Goal: Information Seeking & Learning: Learn about a topic

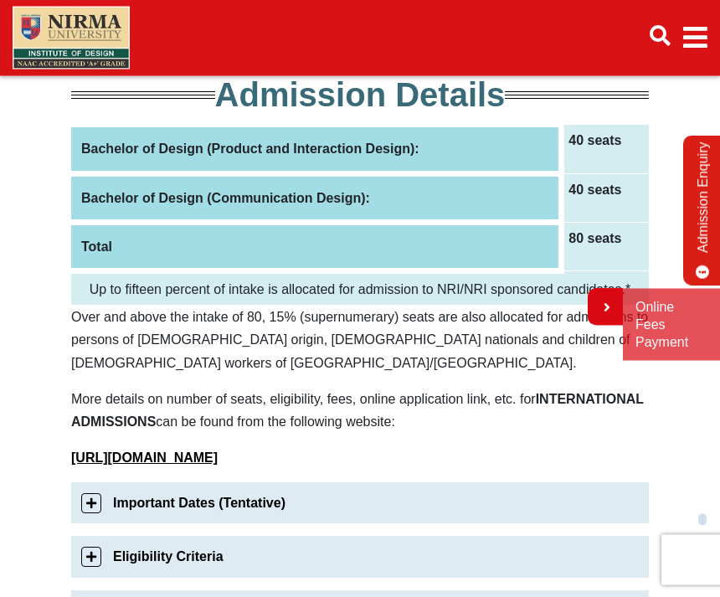
scroll to position [278, 0]
click at [399, 154] on th "Bachelor of Design (Product and Interaction Design):" at bounding box center [316, 149] width 491 height 49
click at [382, 151] on th "Bachelor of Design (Product and Interaction Design):" at bounding box center [316, 149] width 491 height 49
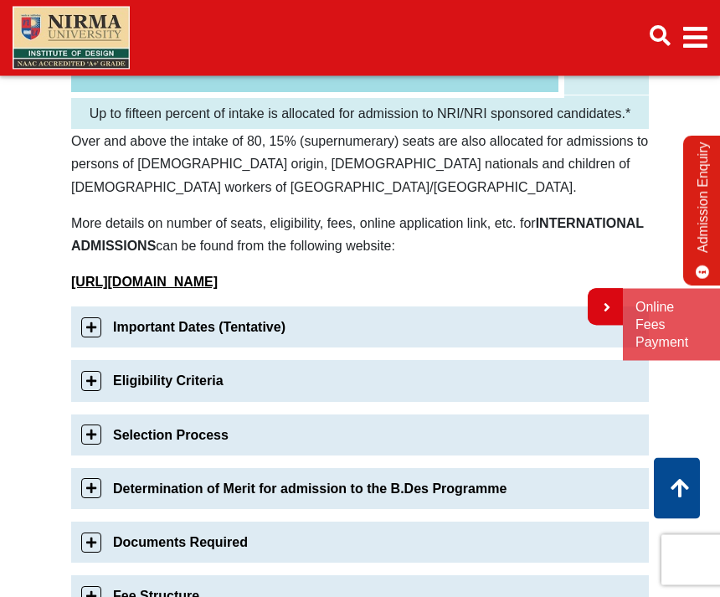
scroll to position [460, 0]
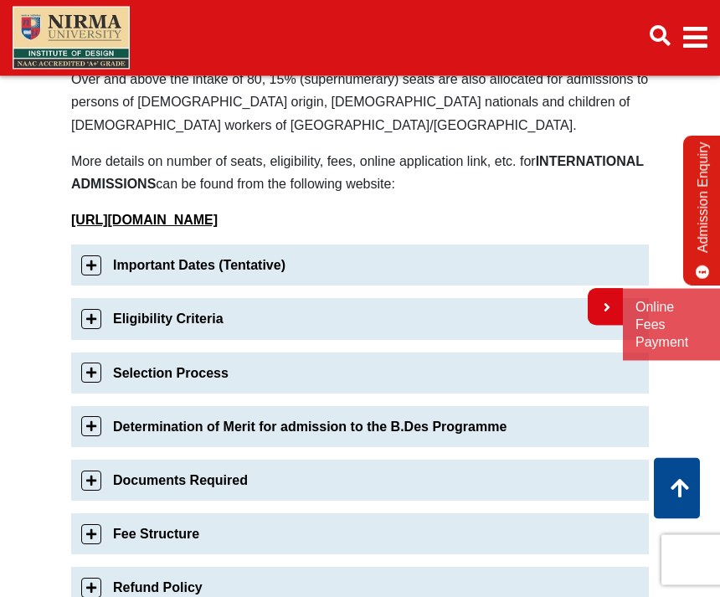
click at [99, 266] on link "Important Dates (Tentative)" at bounding box center [360, 265] width 578 height 41
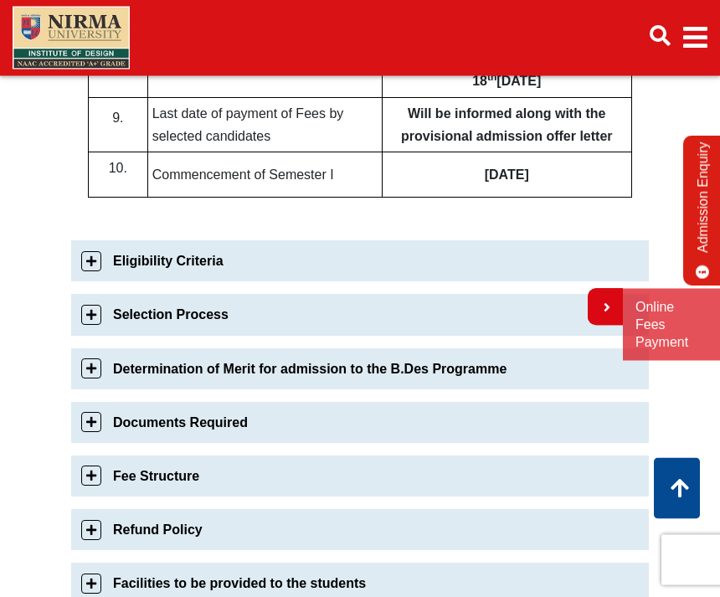
scroll to position [1359, 0]
click at [94, 257] on link "Eligibility Criteria" at bounding box center [360, 260] width 578 height 41
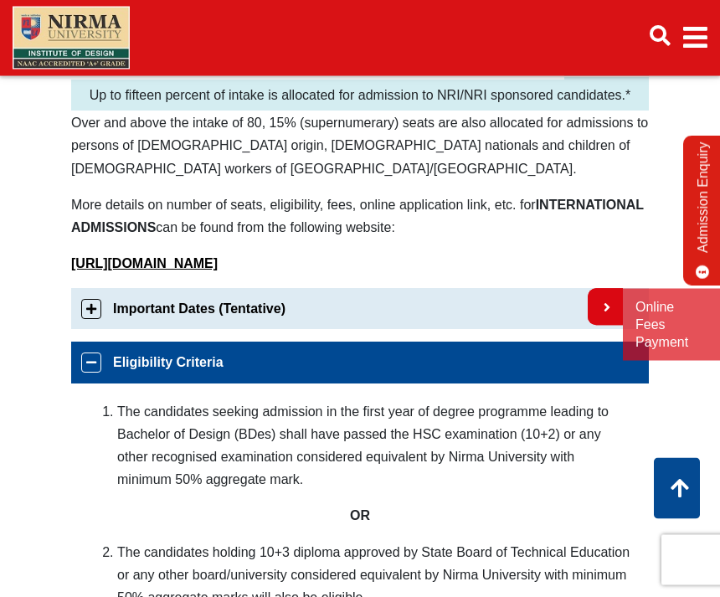
click at [88, 365] on link "Eligibility Criteria" at bounding box center [360, 363] width 578 height 41
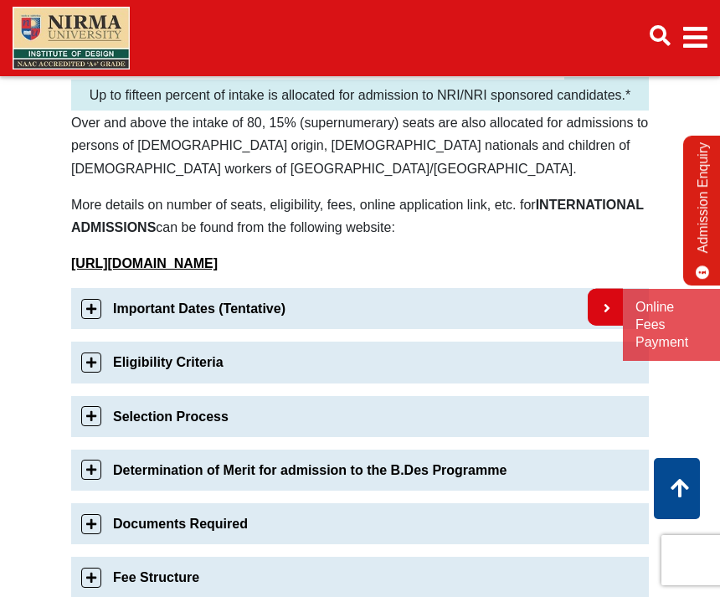
click at [89, 309] on link "Important Dates (Tentative)" at bounding box center [360, 308] width 578 height 41
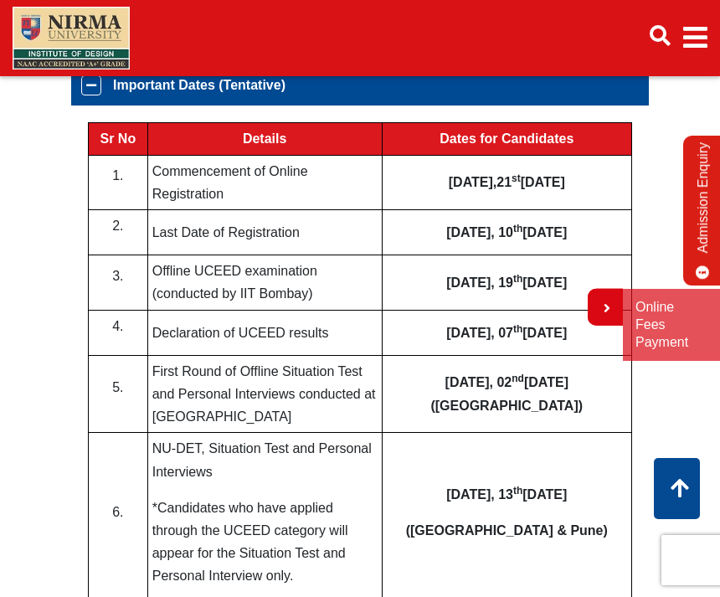
scroll to position [668, 0]
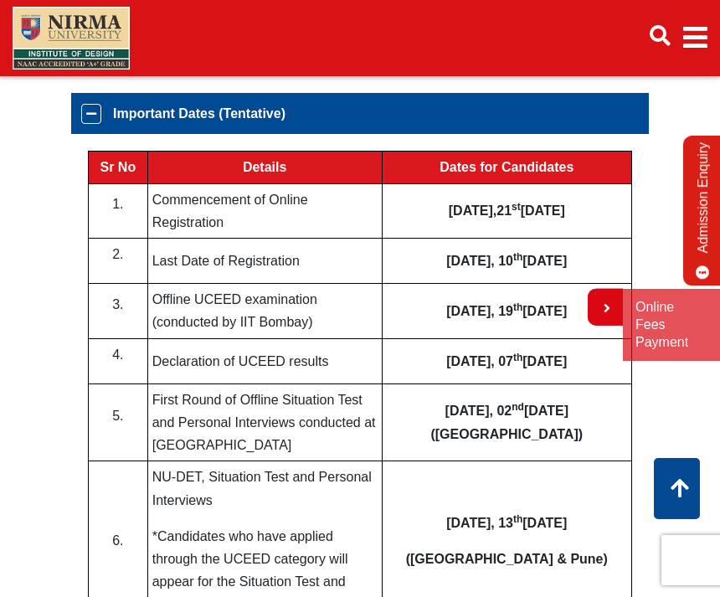
click at [88, 116] on link "Important Dates (Tentative)" at bounding box center [360, 113] width 578 height 41
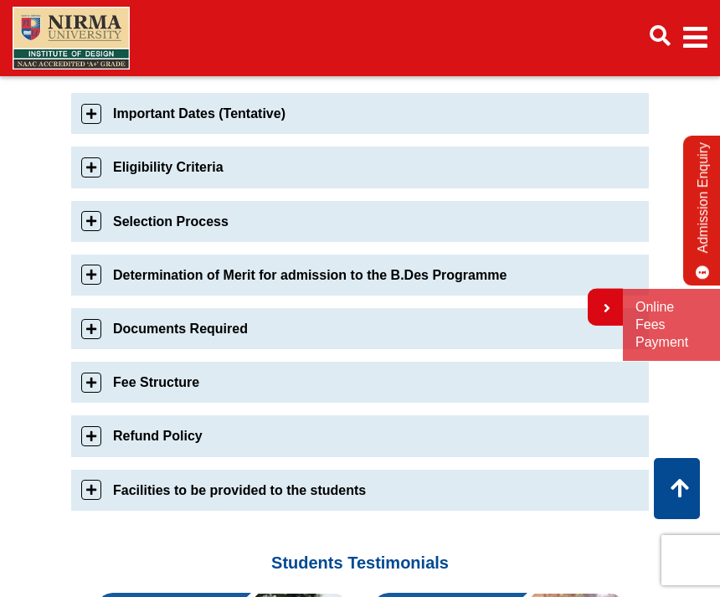
click at [98, 381] on link "Fee Structure" at bounding box center [360, 382] width 578 height 41
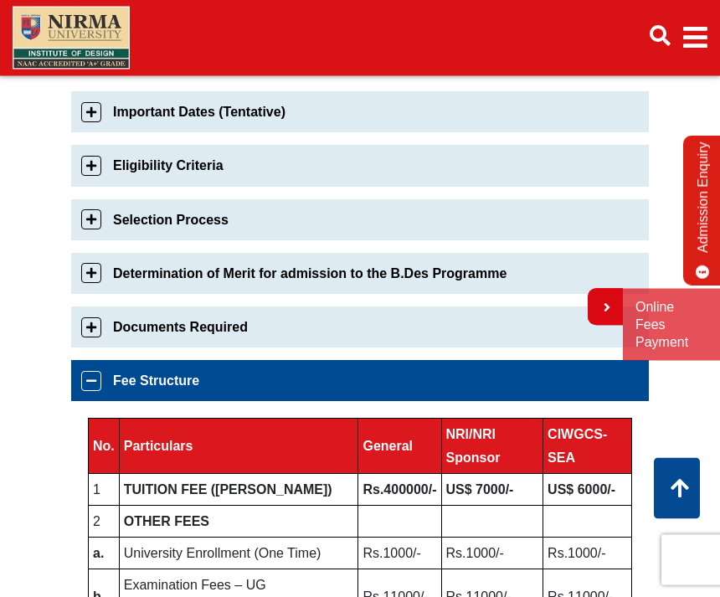
click at [100, 162] on link "Eligibility Criteria" at bounding box center [360, 166] width 578 height 41
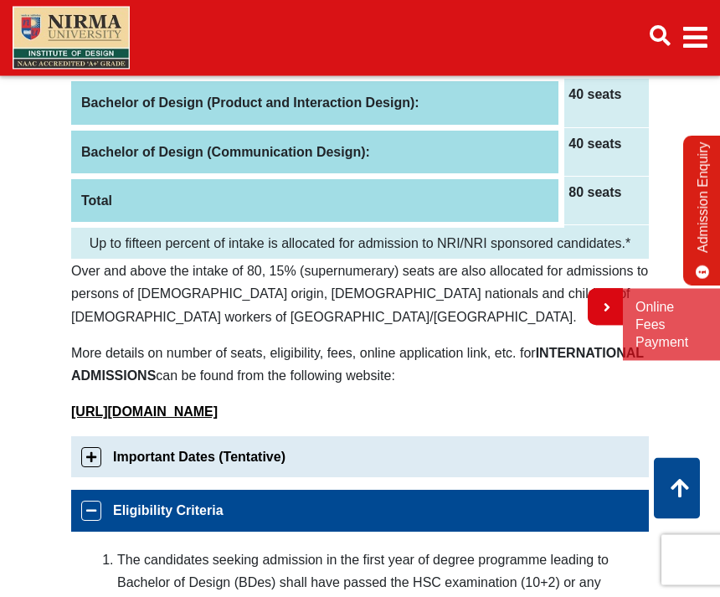
scroll to position [324, 0]
click at [96, 516] on link "Eligibility Criteria" at bounding box center [360, 510] width 578 height 41
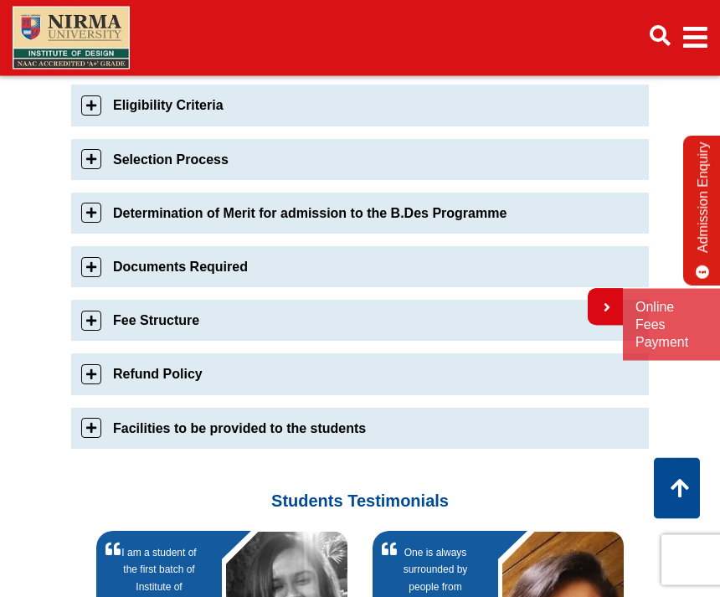
scroll to position [732, 0]
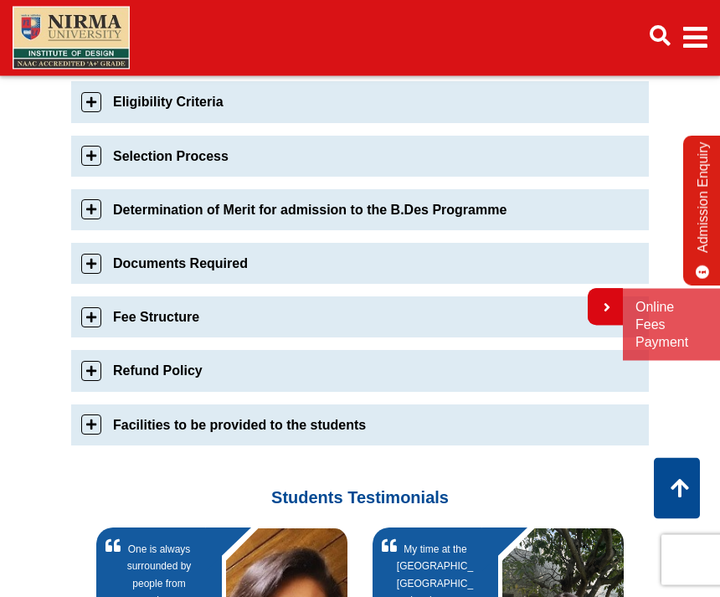
click at [98, 157] on link "Selection Process" at bounding box center [360, 157] width 578 height 41
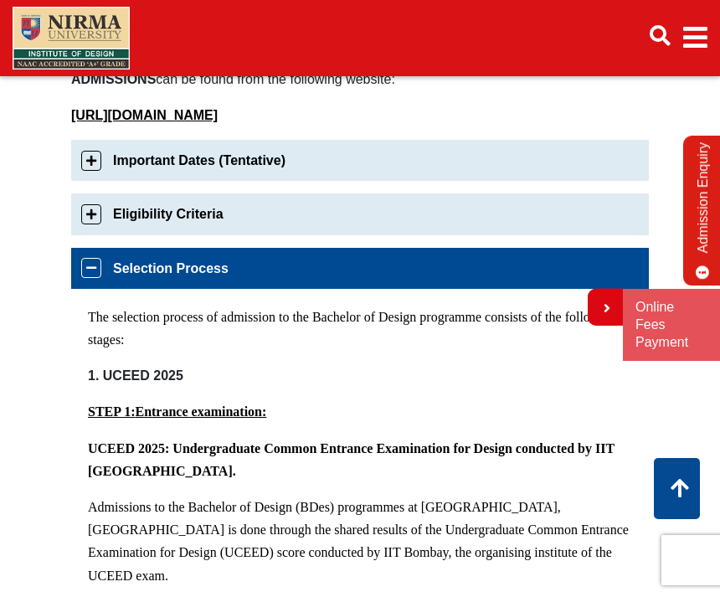
scroll to position [663, 0]
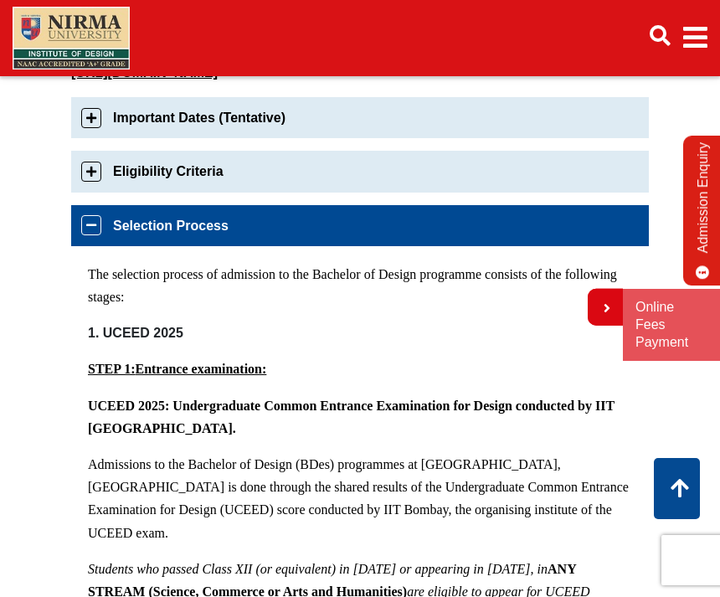
click at [92, 217] on link "Selection Process" at bounding box center [360, 225] width 578 height 41
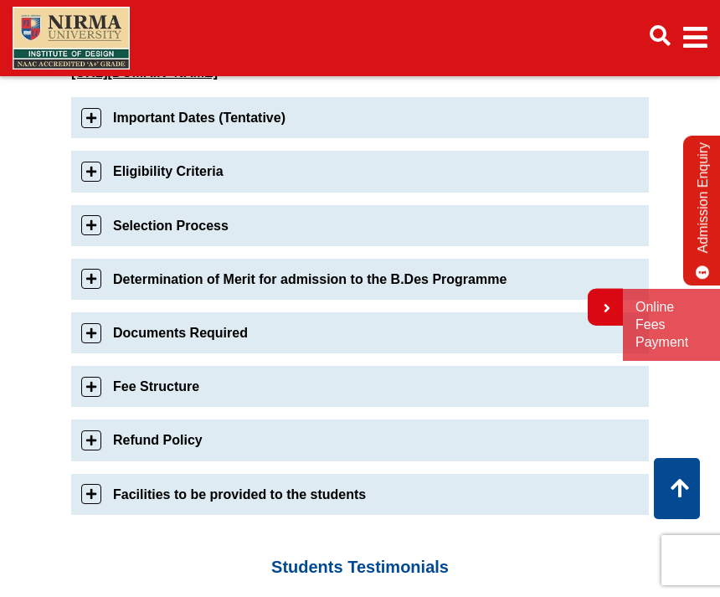
click at [87, 392] on link "Fee Structure" at bounding box center [360, 386] width 578 height 41
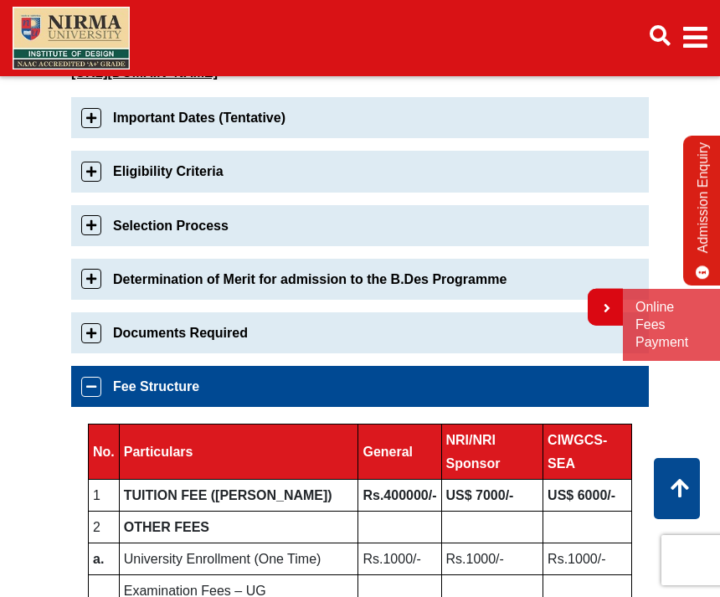
click at [82, 346] on link "Documents Required" at bounding box center [360, 332] width 578 height 41
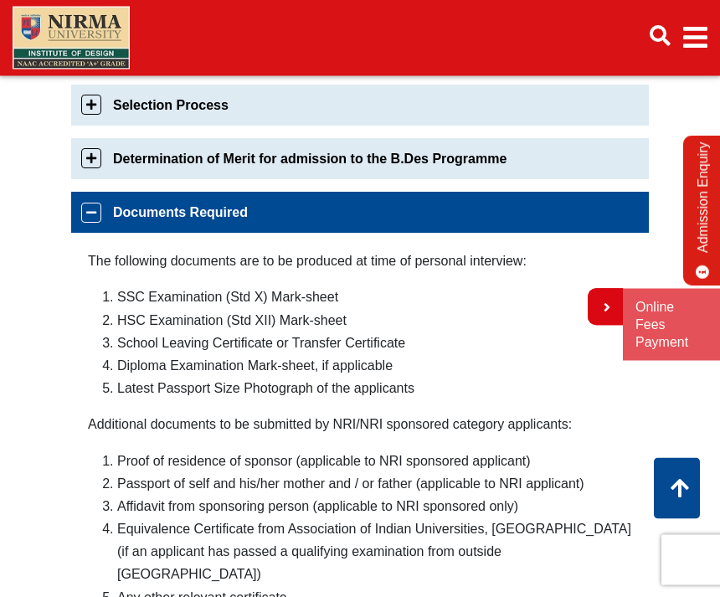
scroll to position [785, 0]
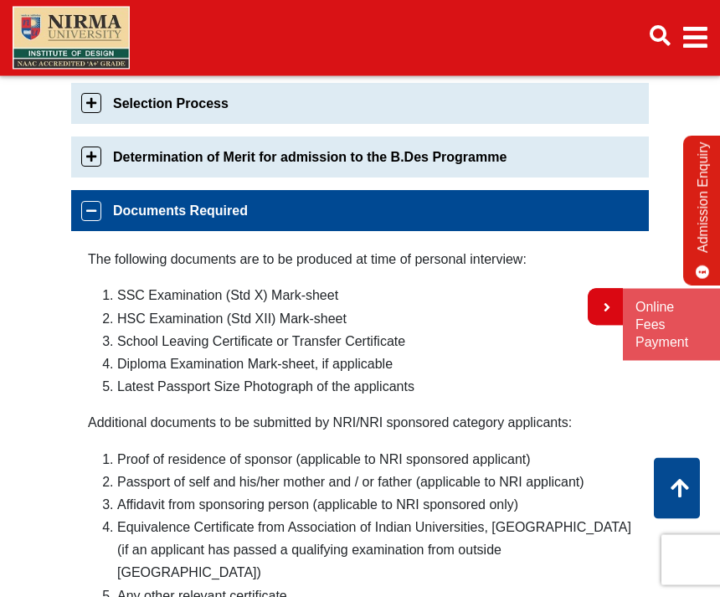
click at [94, 214] on link "Documents Required" at bounding box center [360, 211] width 578 height 41
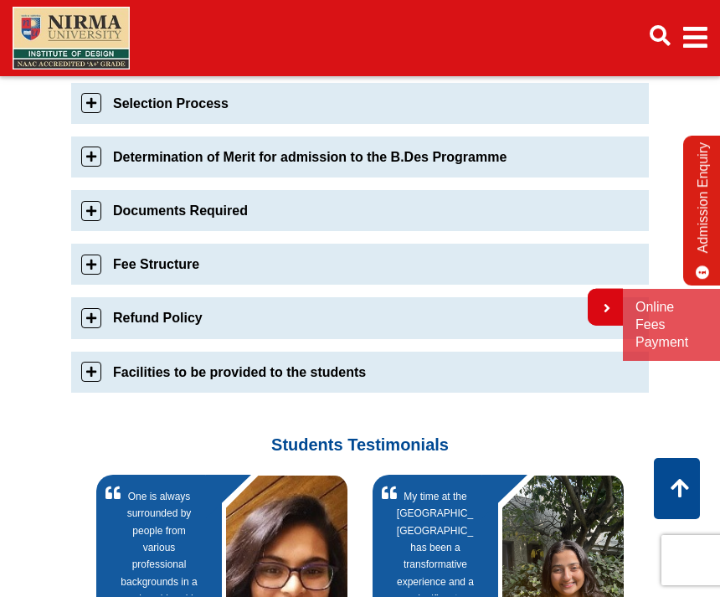
click at [91, 265] on link "Fee Structure" at bounding box center [360, 264] width 578 height 41
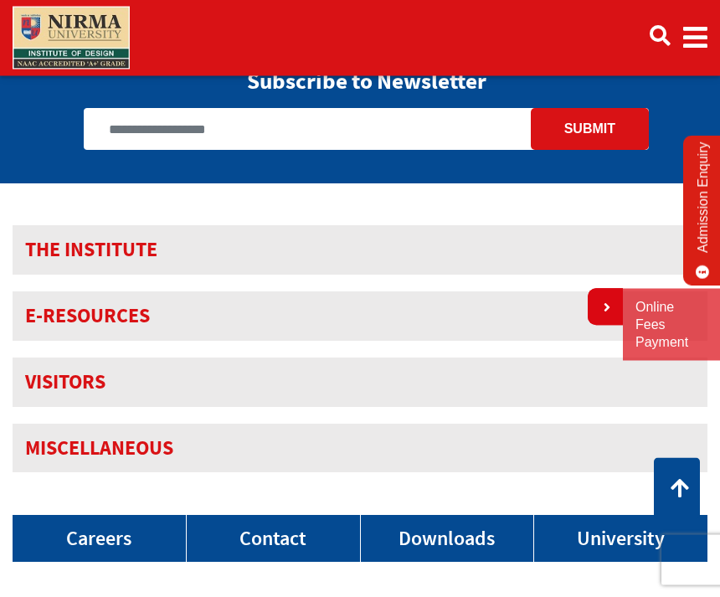
scroll to position [2083, 0]
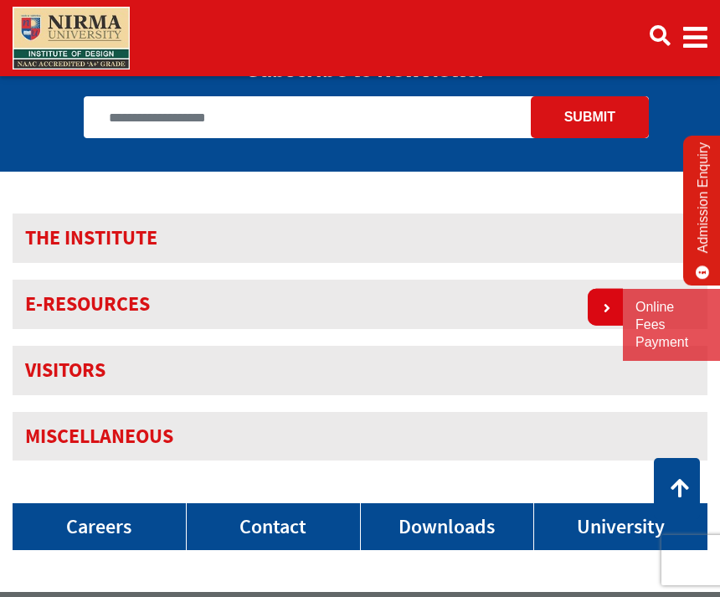
click at [455, 503] on link "Downloads" at bounding box center [447, 526] width 173 height 47
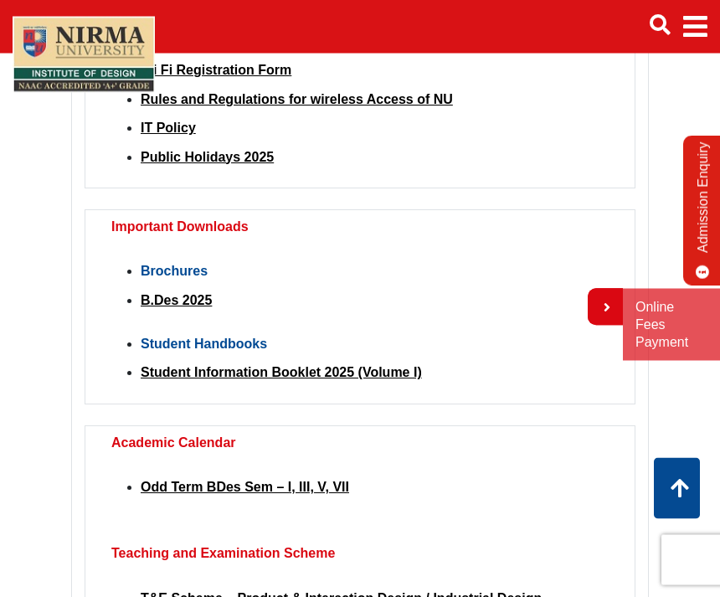
scroll to position [229, 0]
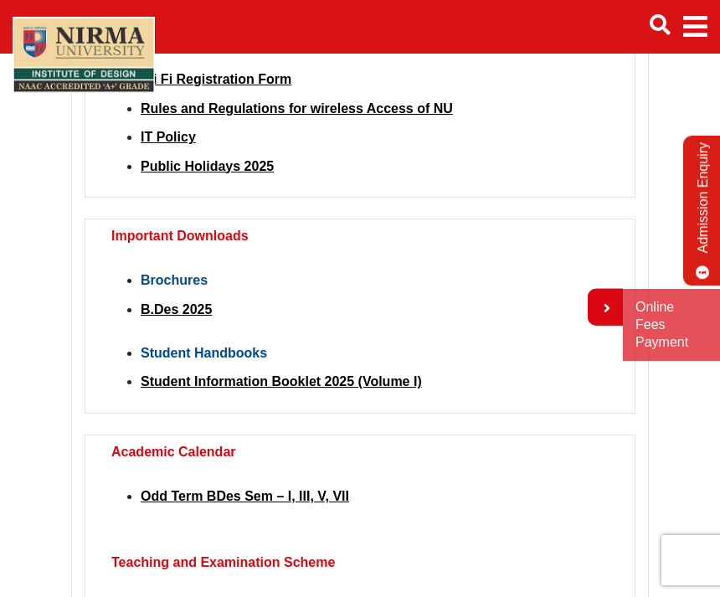
click at [200, 282] on strong "Brochures" at bounding box center [174, 280] width 67 height 14
click at [177, 285] on strong "Brochures" at bounding box center [174, 280] width 67 height 14
click at [187, 287] on strong "Brochures" at bounding box center [174, 280] width 67 height 14
click at [206, 312] on link "B.Des 2025" at bounding box center [176, 309] width 71 height 14
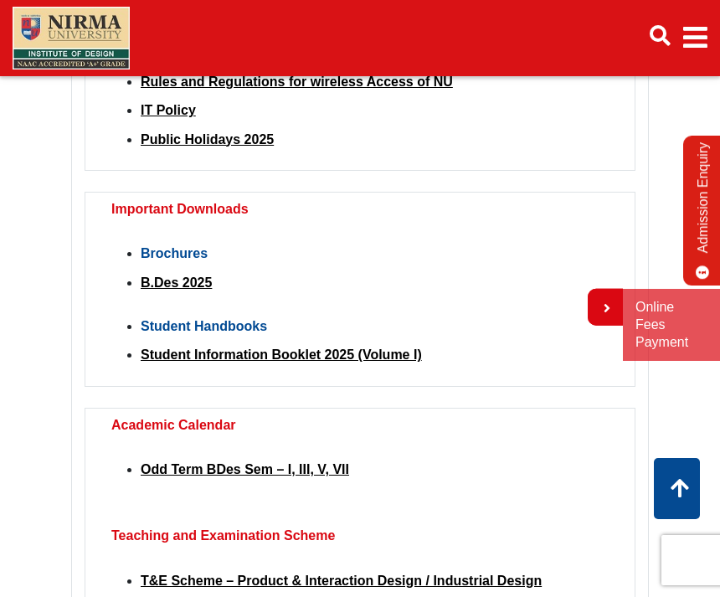
click at [384, 353] on link "Student Information Booklet 2025 (Volume I)" at bounding box center [281, 355] width 281 height 14
